Goal: Information Seeking & Learning: Learn about a topic

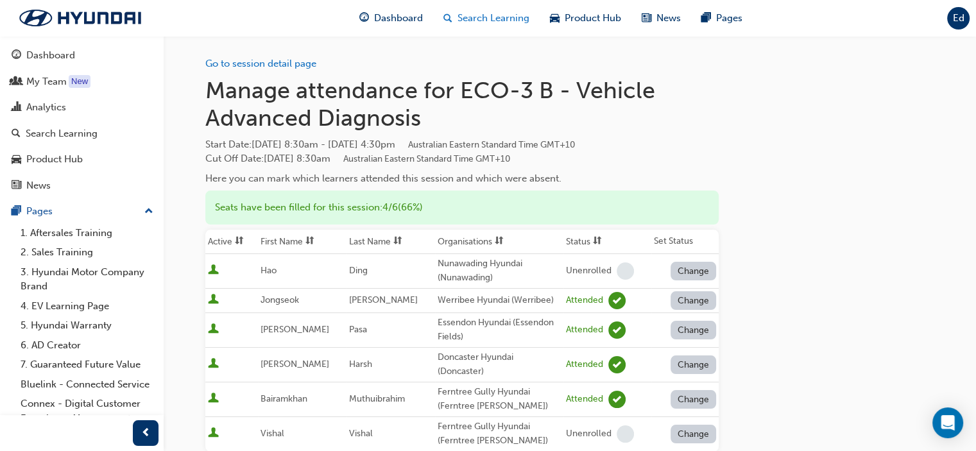
click at [488, 12] on span "Search Learning" at bounding box center [494, 18] width 72 height 15
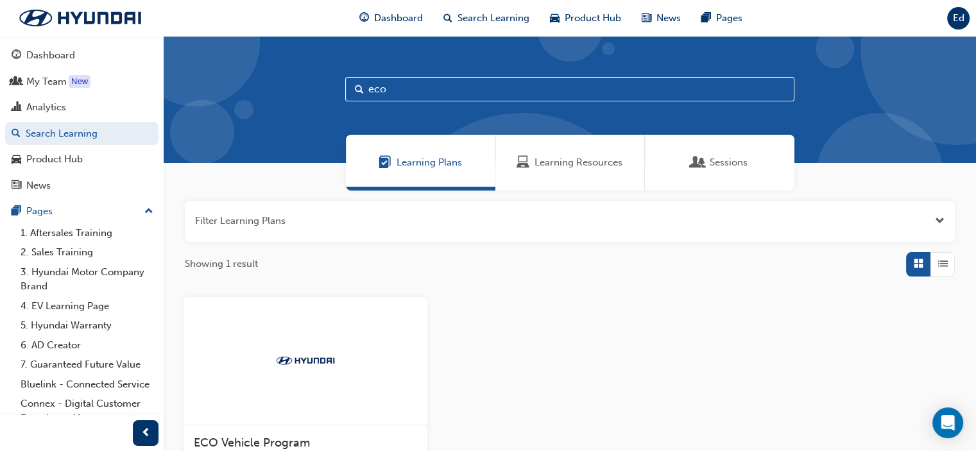
click at [571, 154] on div "Learning Resources" at bounding box center [570, 163] width 150 height 56
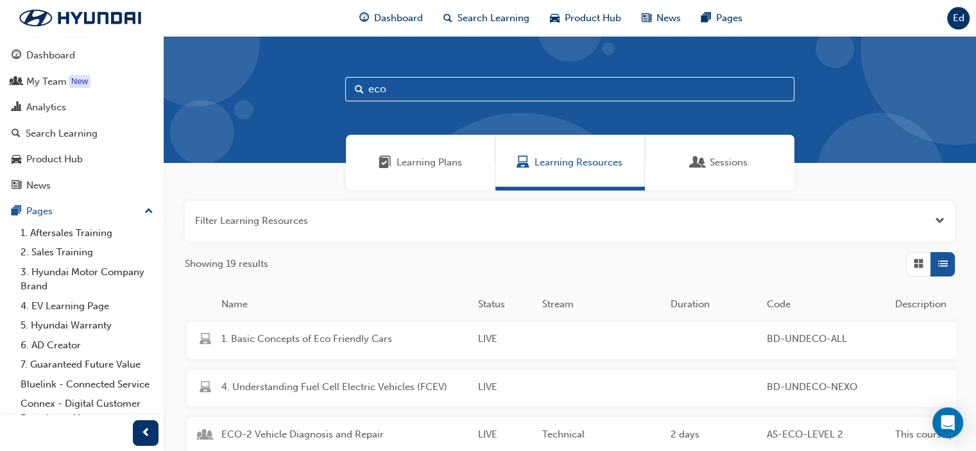
drag, startPoint x: 452, startPoint y: 81, endPoint x: 232, endPoint y: 83, distance: 220.1
click at [237, 83] on div "eco" at bounding box center [570, 99] width 812 height 127
click at [511, 97] on input "eco" at bounding box center [569, 89] width 449 height 24
type input "e"
type input "dct"
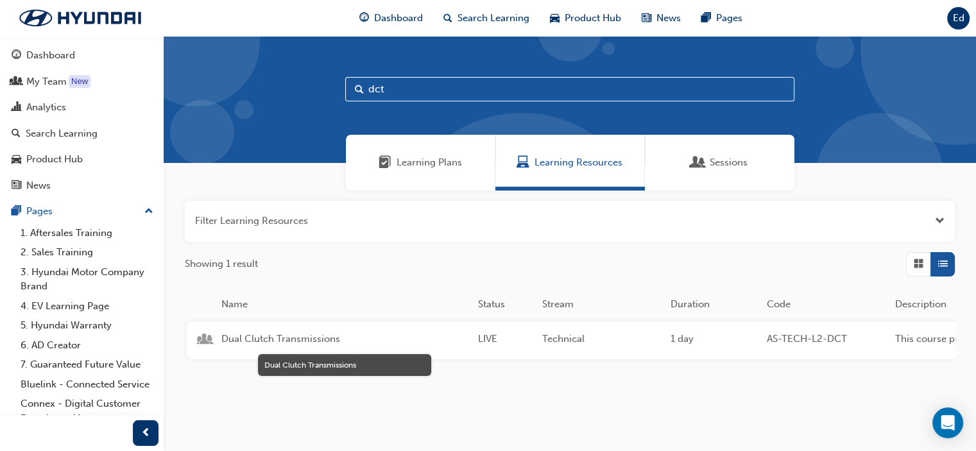
click at [298, 338] on span "Dual Clutch Transmissions" at bounding box center [344, 339] width 246 height 15
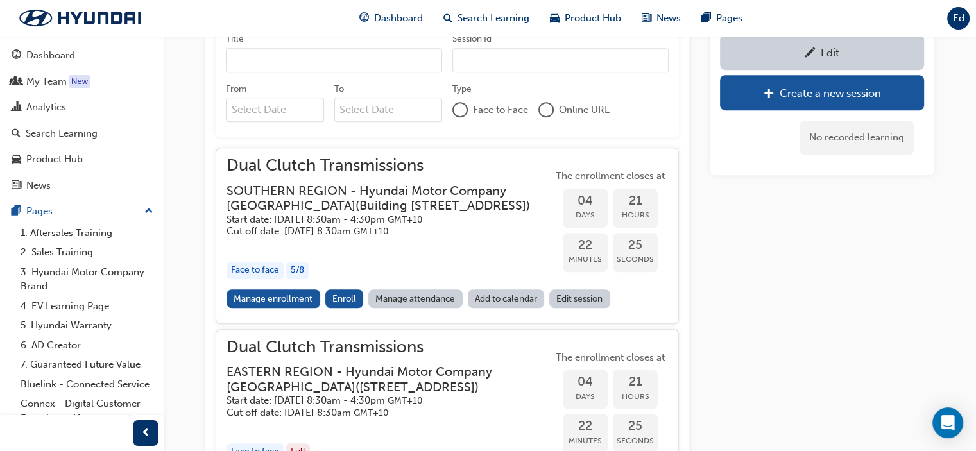
scroll to position [939, 0]
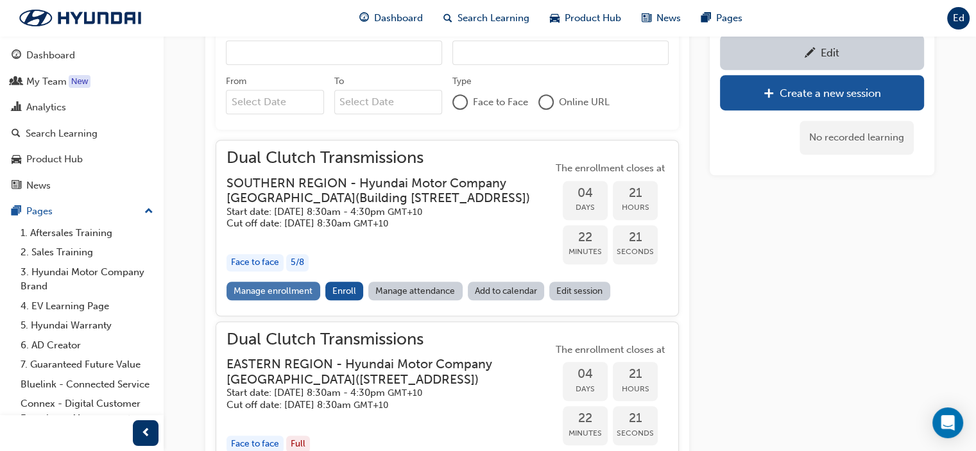
click at [287, 299] on link "Manage enrollment" at bounding box center [274, 291] width 94 height 19
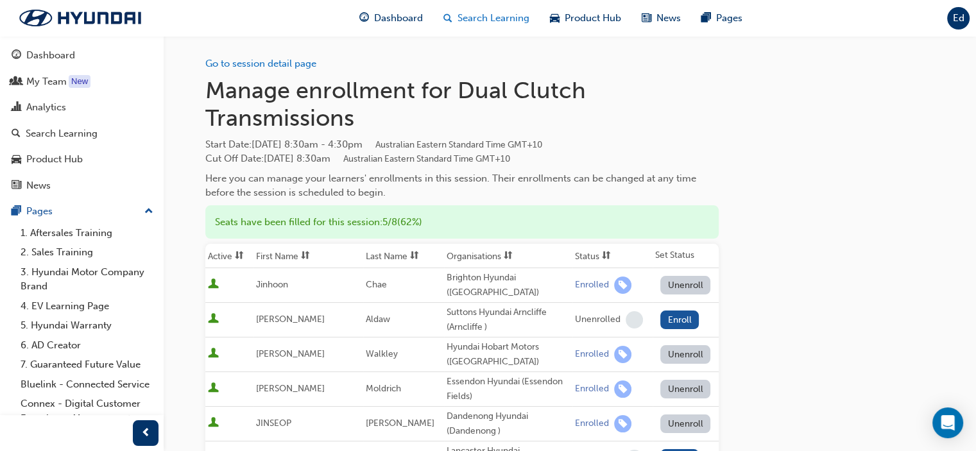
click at [487, 18] on span "Search Learning" at bounding box center [494, 18] width 72 height 15
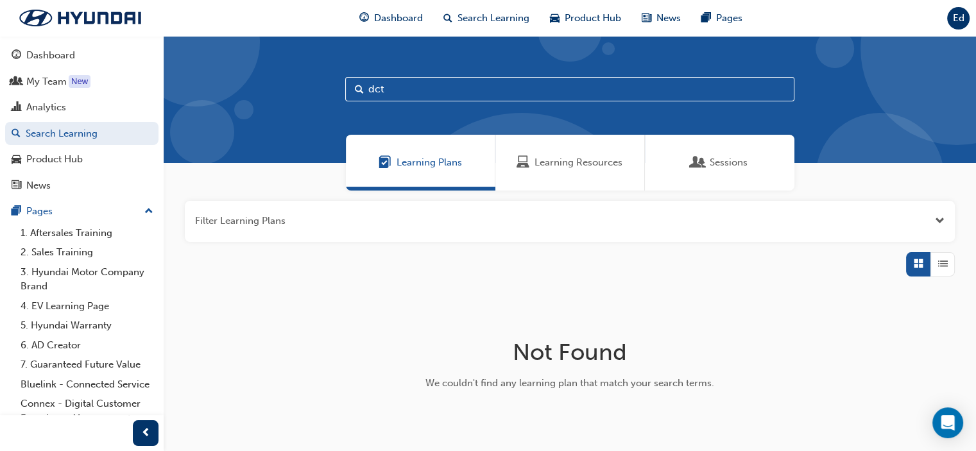
click at [536, 155] on span "Learning Resources" at bounding box center [579, 162] width 88 height 15
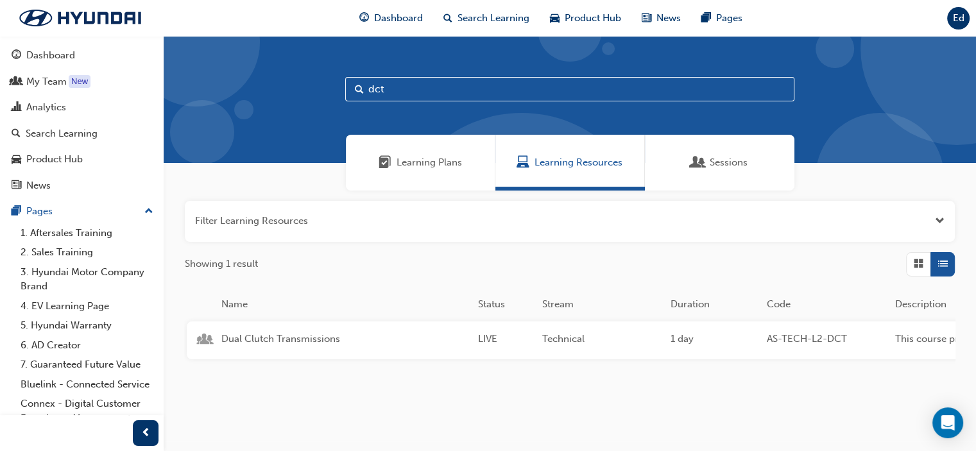
click at [440, 94] on input "dct" at bounding box center [569, 89] width 449 height 24
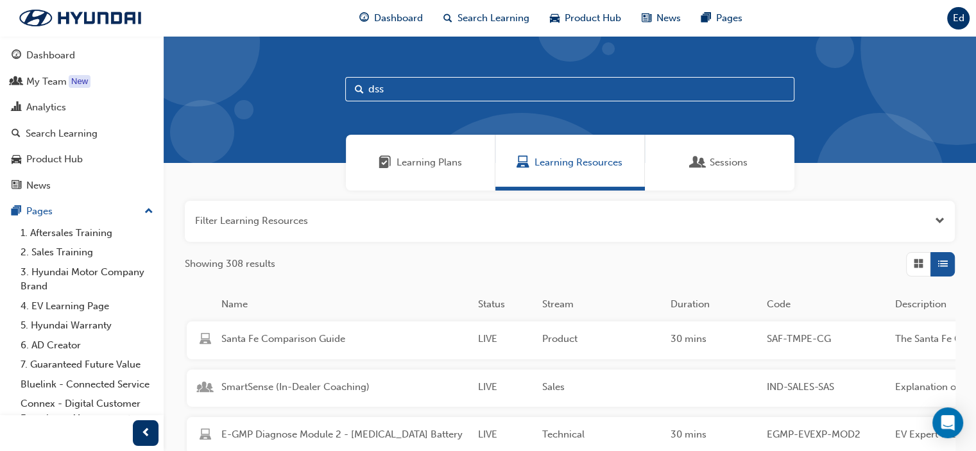
type input "dss"
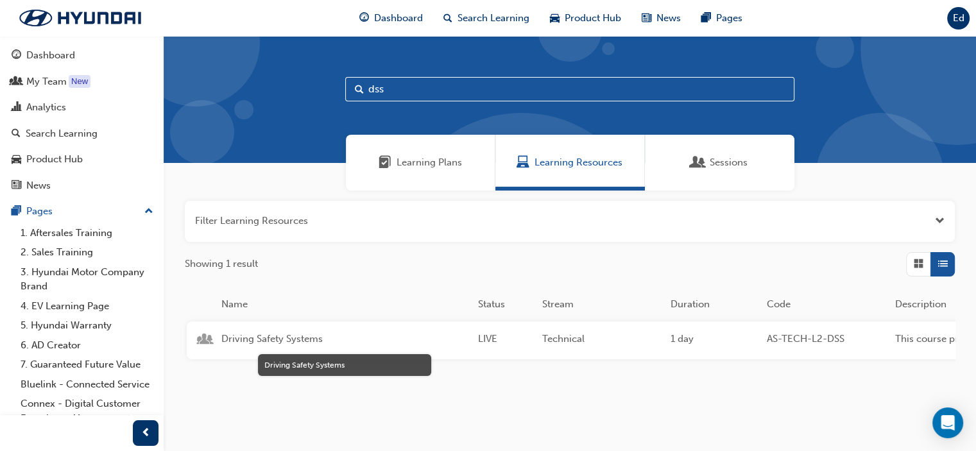
click at [290, 336] on span "Driving Safety Systems" at bounding box center [344, 339] width 246 height 15
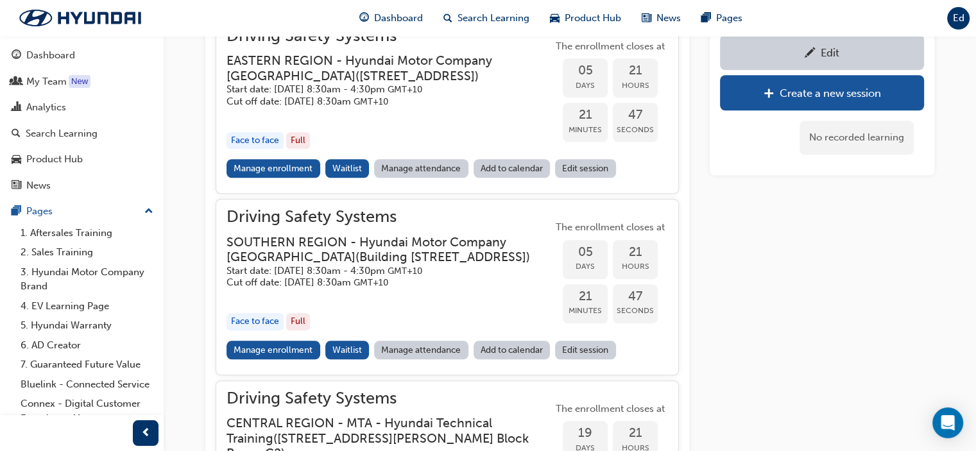
scroll to position [1156, 0]
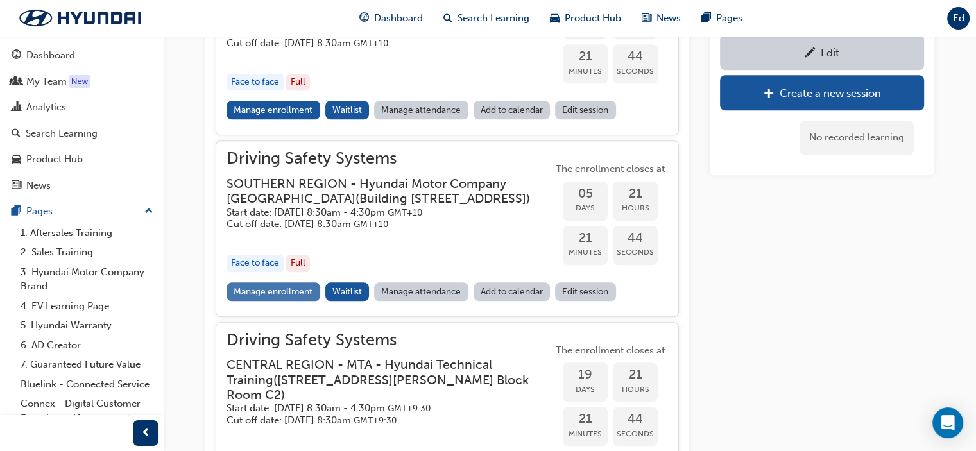
click at [272, 301] on link "Manage enrollment" at bounding box center [274, 291] width 94 height 19
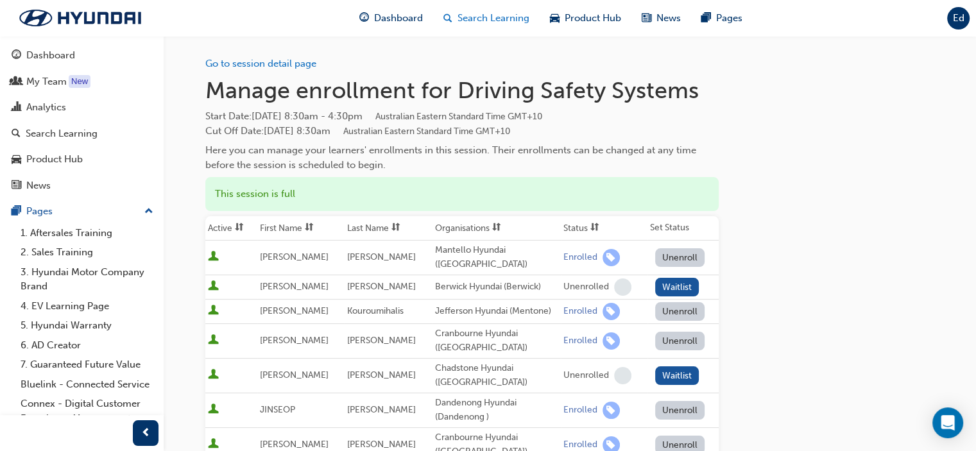
click at [478, 22] on span "Search Learning" at bounding box center [494, 18] width 72 height 15
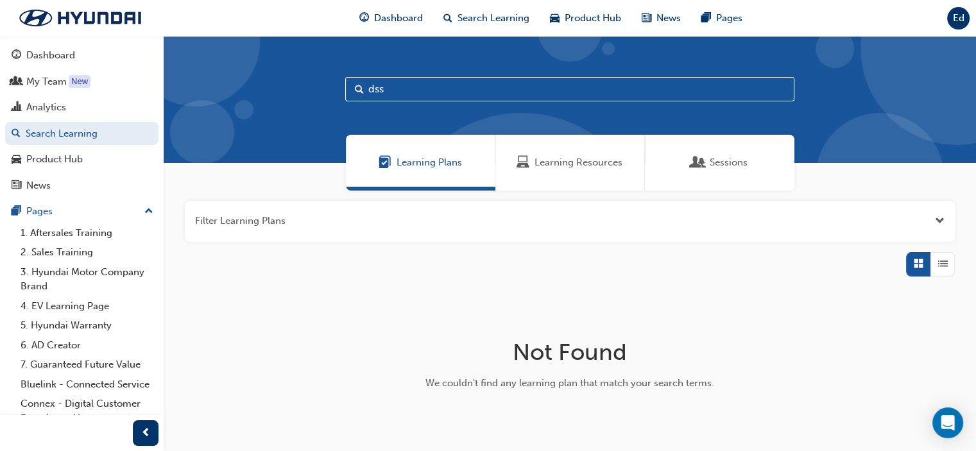
click at [534, 150] on div "Learning Resources" at bounding box center [570, 163] width 150 height 56
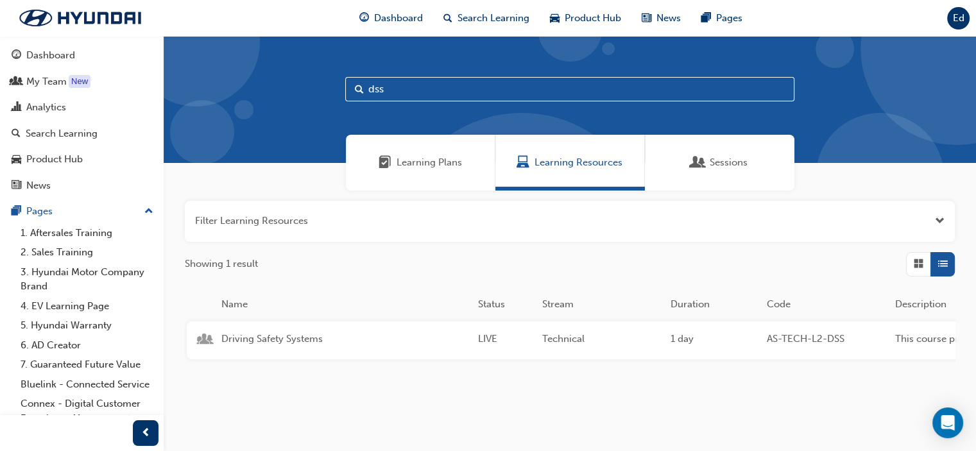
click at [462, 94] on input "dss" at bounding box center [569, 89] width 449 height 24
type input "d"
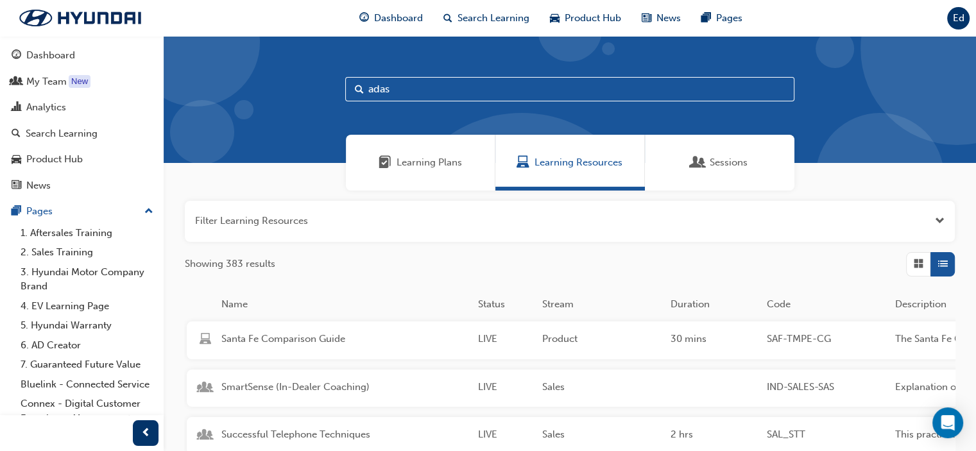
type input "adas"
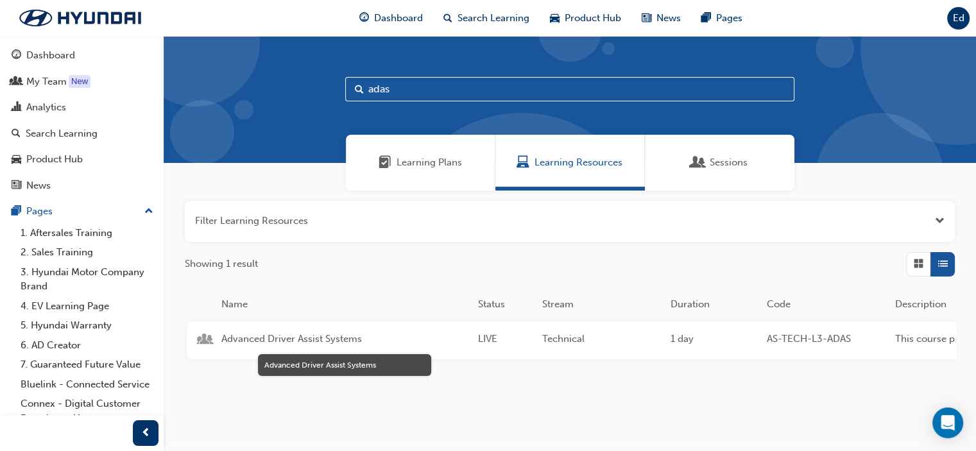
click at [304, 339] on span "Advanced Driver Assist Systems" at bounding box center [344, 339] width 246 height 15
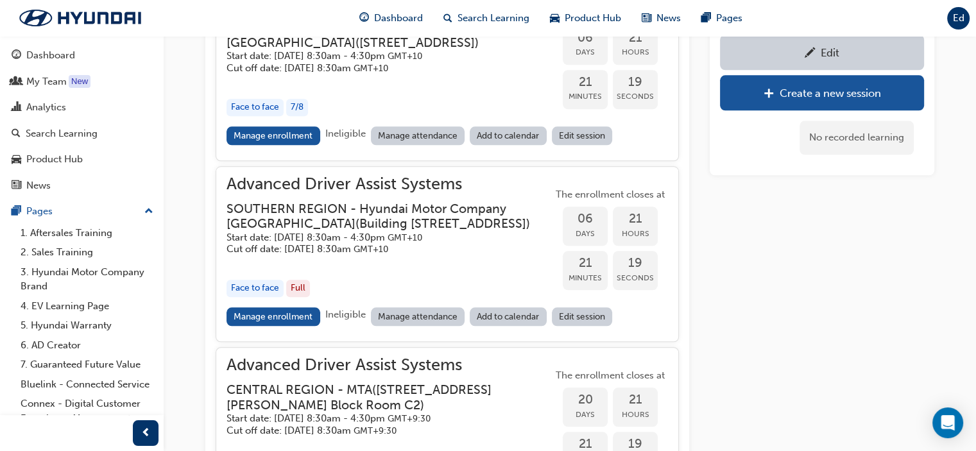
scroll to position [1356, 0]
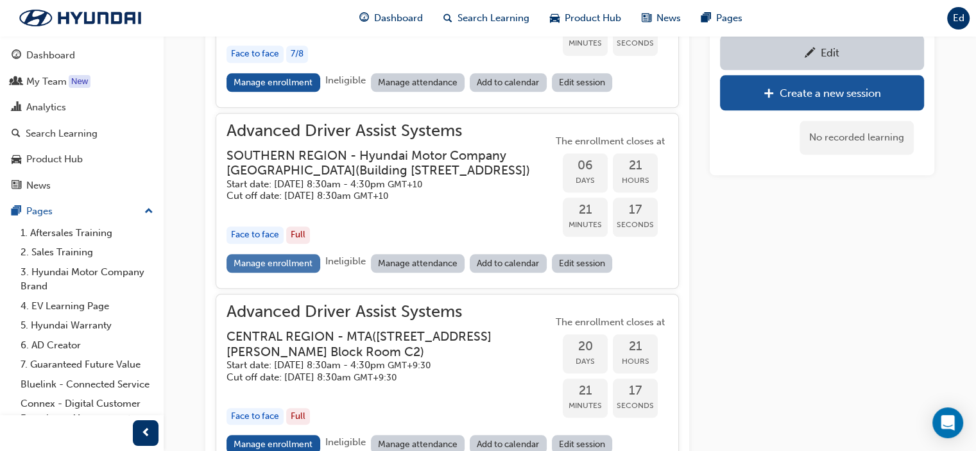
click at [286, 273] on link "Manage enrollment" at bounding box center [274, 263] width 94 height 19
